Goal: Navigation & Orientation: Find specific page/section

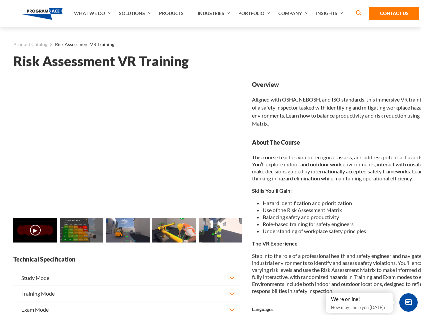
click at [136, 13] on link "Solutions" at bounding box center [136, 13] width 40 height 27
click at [0, 0] on div "AI & Computer Vision Solutions Computer Vision Quality Control AI tools for fas…" at bounding box center [0, 0] width 0 height 0
click at [0, 0] on div "AI & Computer Vision Solutions Virtual Training Solutions Virtual Tour Solution…" at bounding box center [0, 0] width 0 height 0
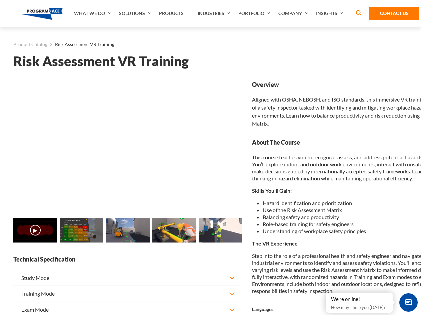
click at [0, 0] on div "AI & Computer Vision Solutions Virtual Training Solutions Virtual Tour Solution…" at bounding box center [0, 0] width 0 height 0
click at [0, 0] on div "AI & Computer Vision Solutions Computer Vision Quality Control AI tools for fas…" at bounding box center [0, 0] width 0 height 0
